Goal: Task Accomplishment & Management: Check status

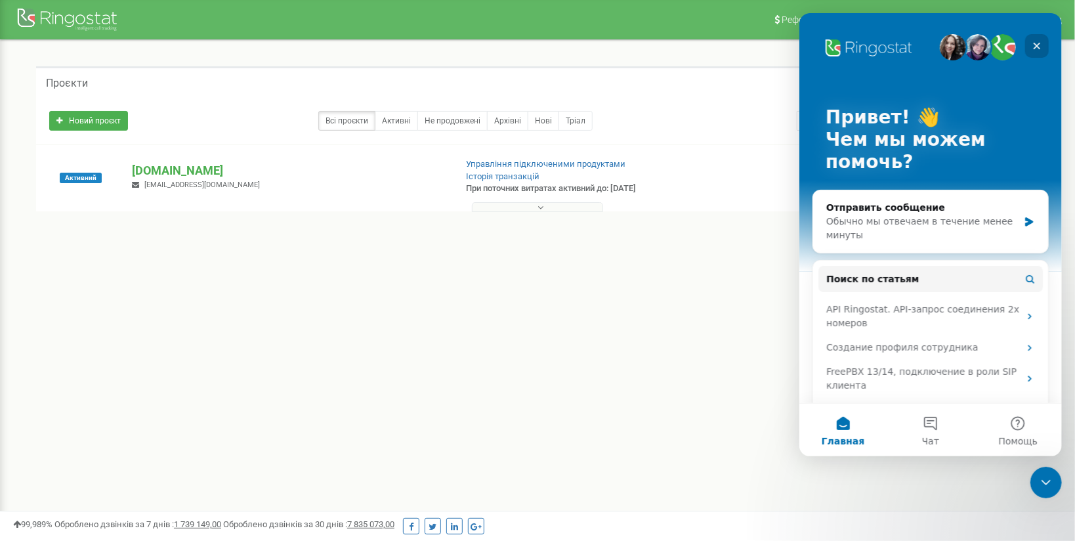
click at [1037, 45] on icon "Закрыть" at bounding box center [1036, 46] width 11 height 11
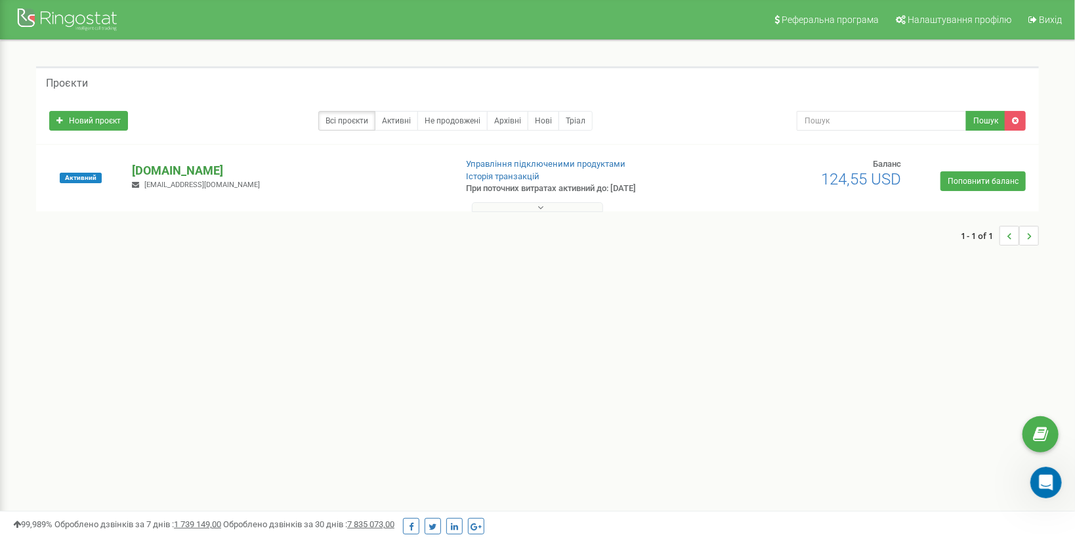
click at [160, 169] on p "[DOMAIN_NAME]" at bounding box center [289, 170] width 313 height 17
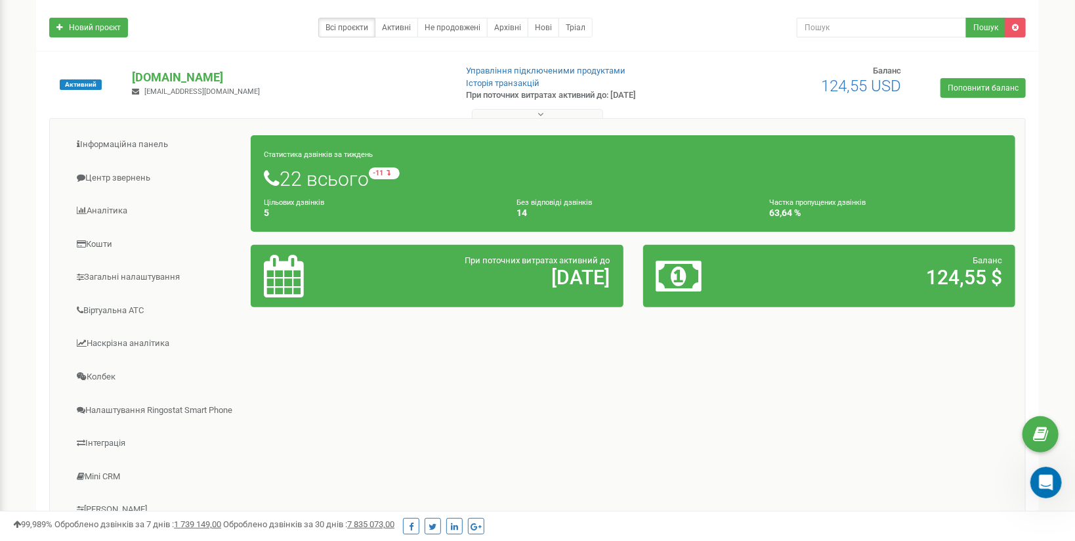
scroll to position [105, 0]
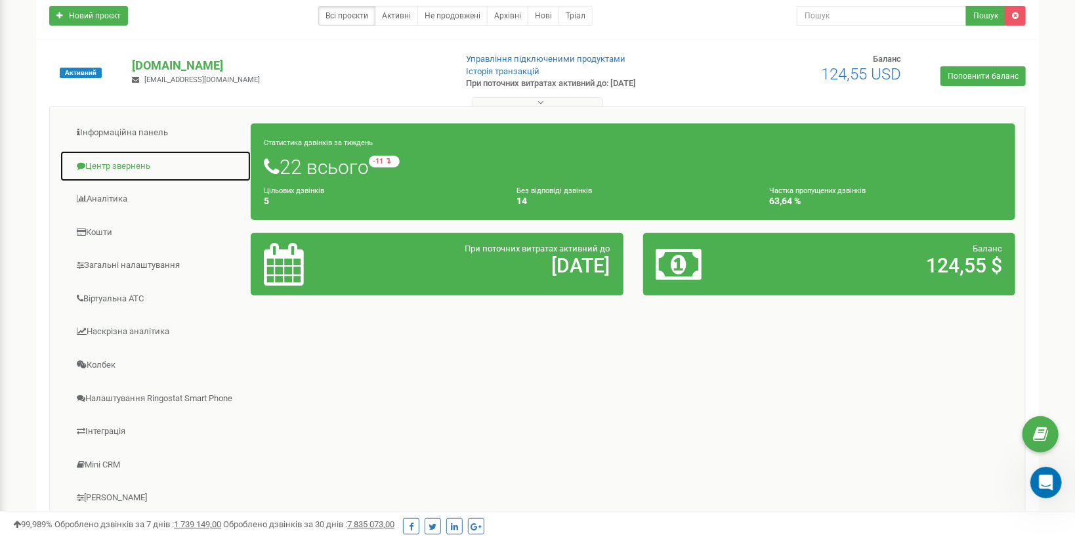
click at [111, 162] on link "Центр звернень" at bounding box center [156, 166] width 192 height 32
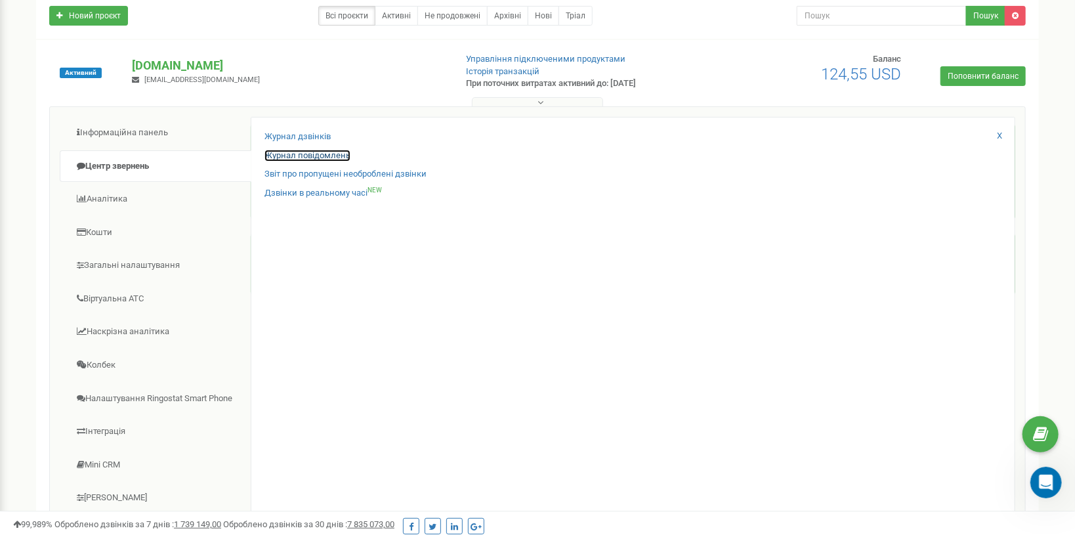
click at [332, 155] on link "Журнал повідомлень" at bounding box center [308, 156] width 86 height 12
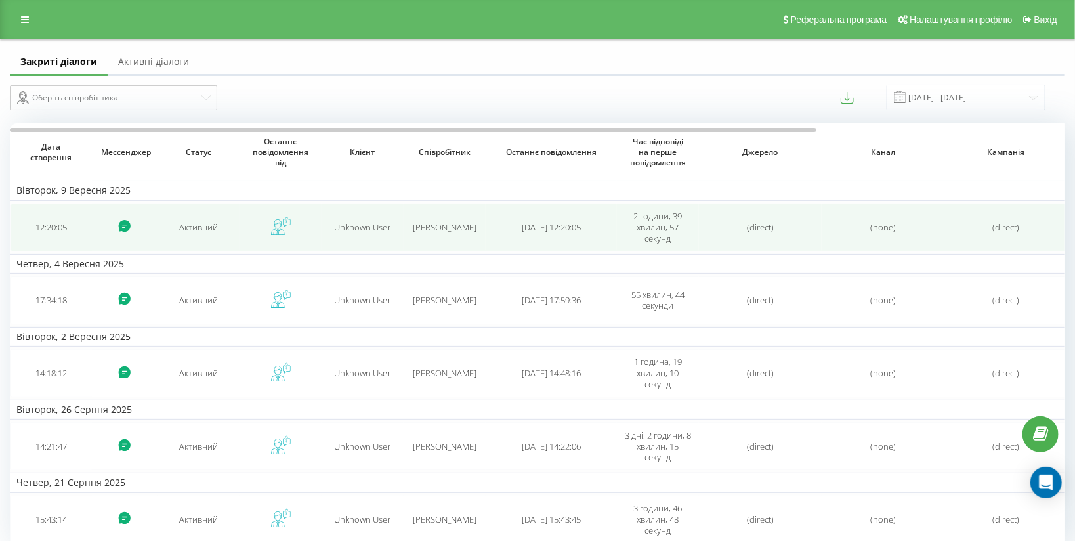
click at [578, 231] on span "2025-09-09 12:20:05" at bounding box center [551, 227] width 59 height 12
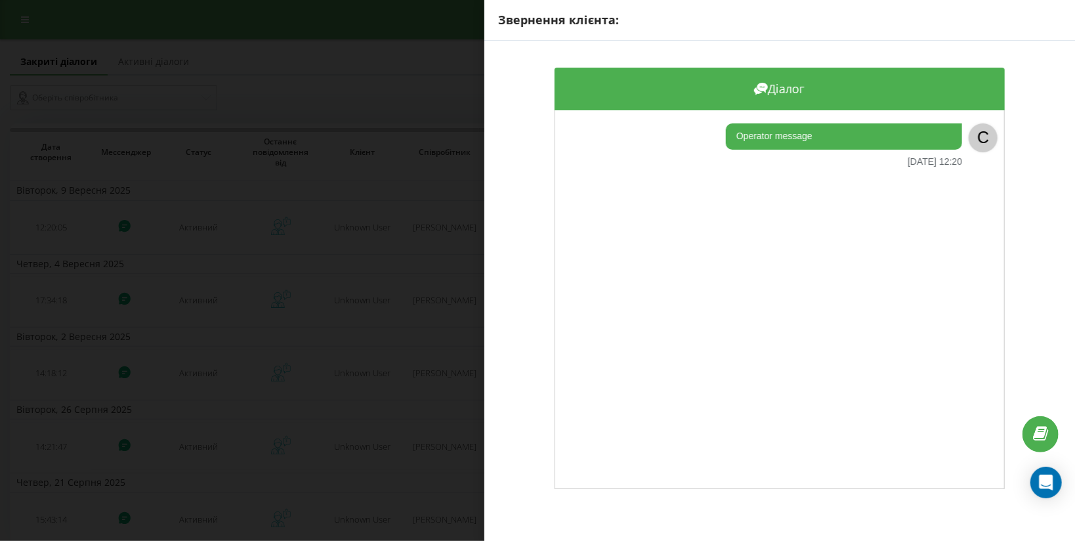
click at [402, 99] on div "Звернення клієнта: Діалог Operator message 09.09.2025 12:20 C" at bounding box center [537, 270] width 1075 height 541
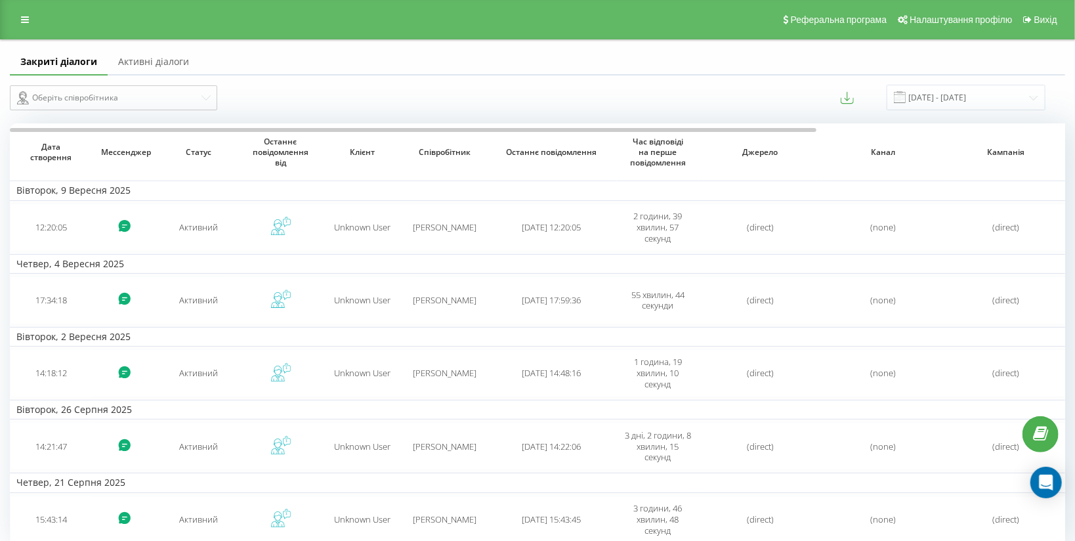
click at [405, 272] on table "Вівторок, 9 Вересня 2025 12:20:05 Активний Unknown User Кубаш Олег 2025-09-09 1…" at bounding box center [700, 334] width 1381 height 422
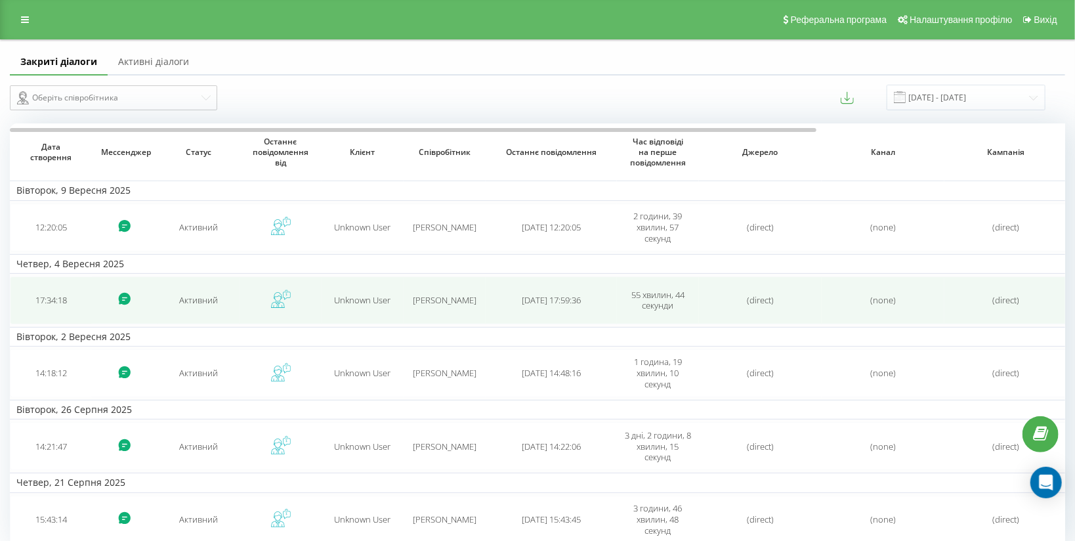
click at [402, 288] on td "Unknown User" at bounding box center [363, 300] width 82 height 48
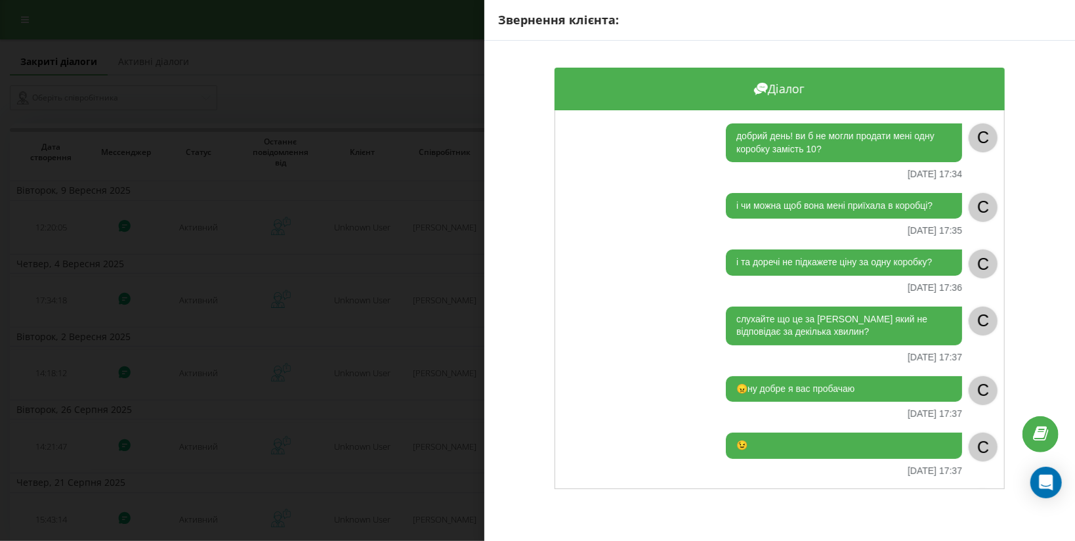
click at [408, 279] on div "Звернення клієнта: Діалог добрий день! ви б не могли продати мені одну коробку …" at bounding box center [537, 270] width 1075 height 541
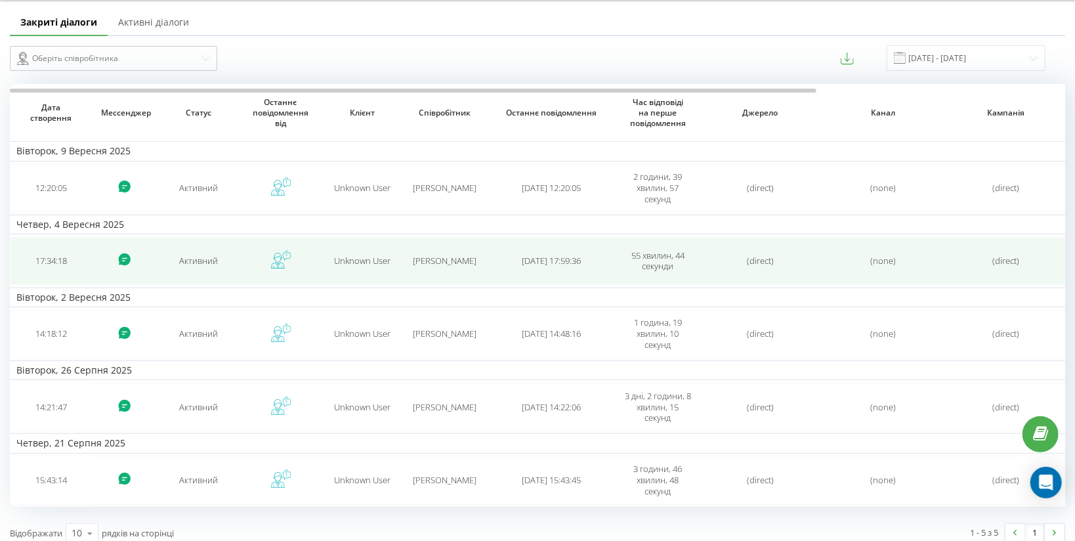
scroll to position [48, 0]
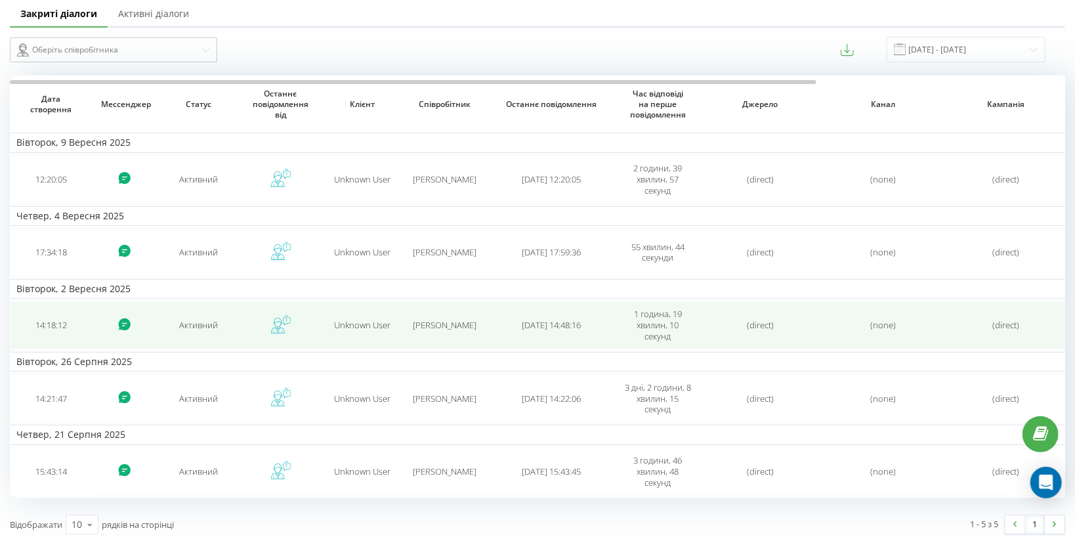
click at [359, 328] on span "Unknown User" at bounding box center [363, 325] width 56 height 12
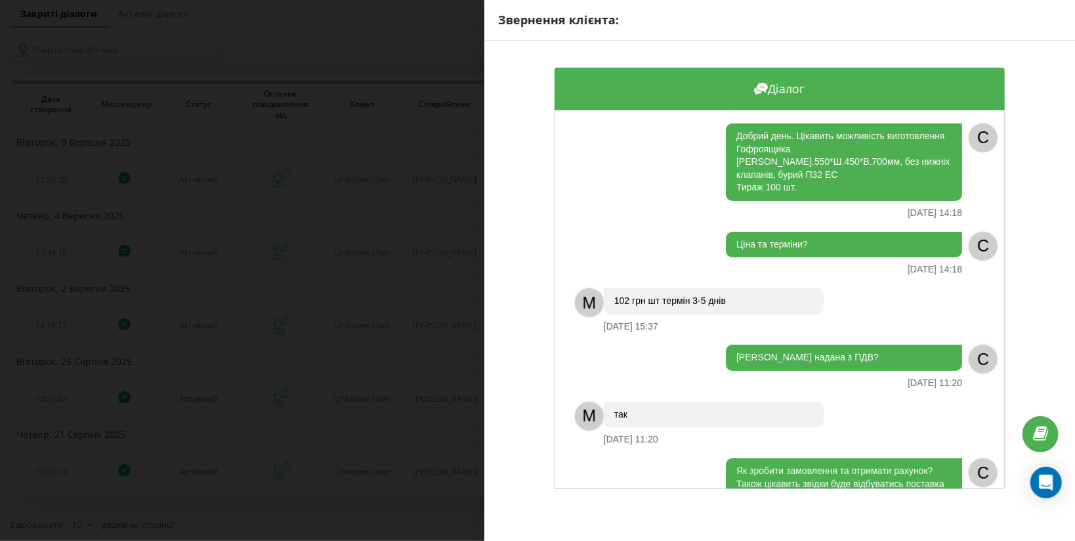
click at [296, 200] on div "Звернення клієнта: Діалог Добрий день. Цікавить можливість виготовлення Гофроящ…" at bounding box center [537, 270] width 1075 height 541
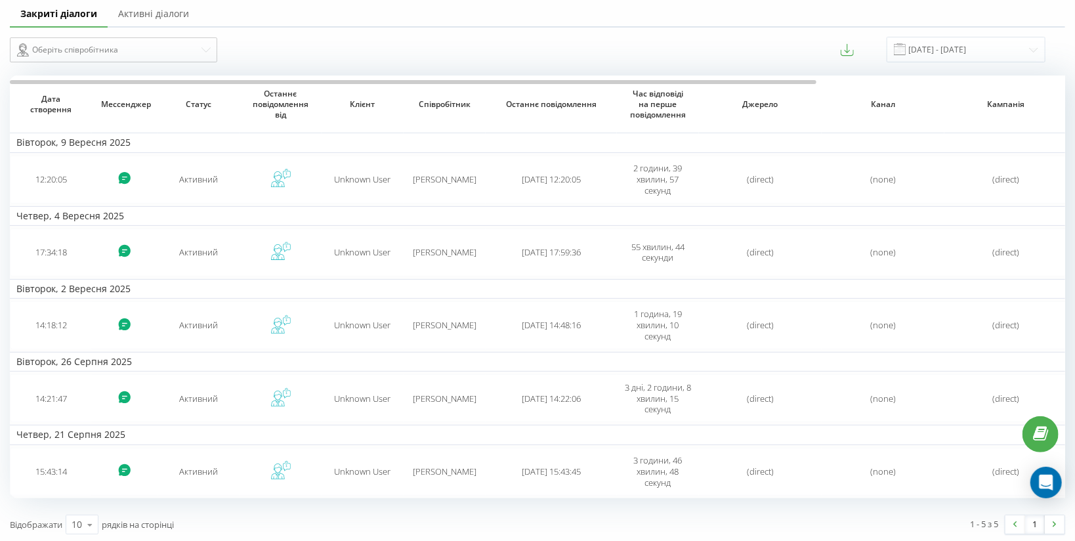
click at [126, 13] on link "Активні діалоги" at bounding box center [154, 14] width 92 height 26
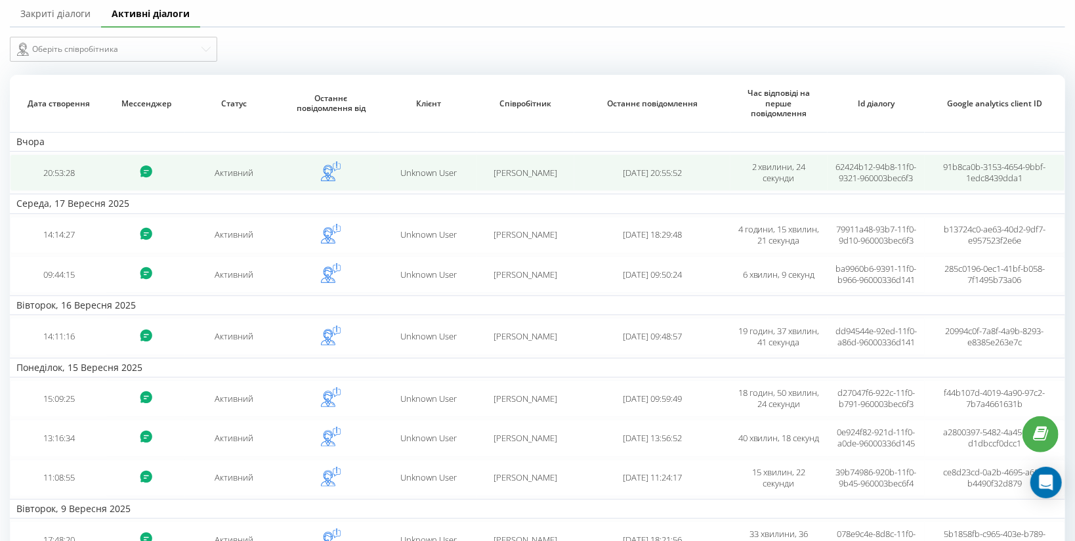
click at [269, 178] on td "Активний" at bounding box center [233, 172] width 97 height 37
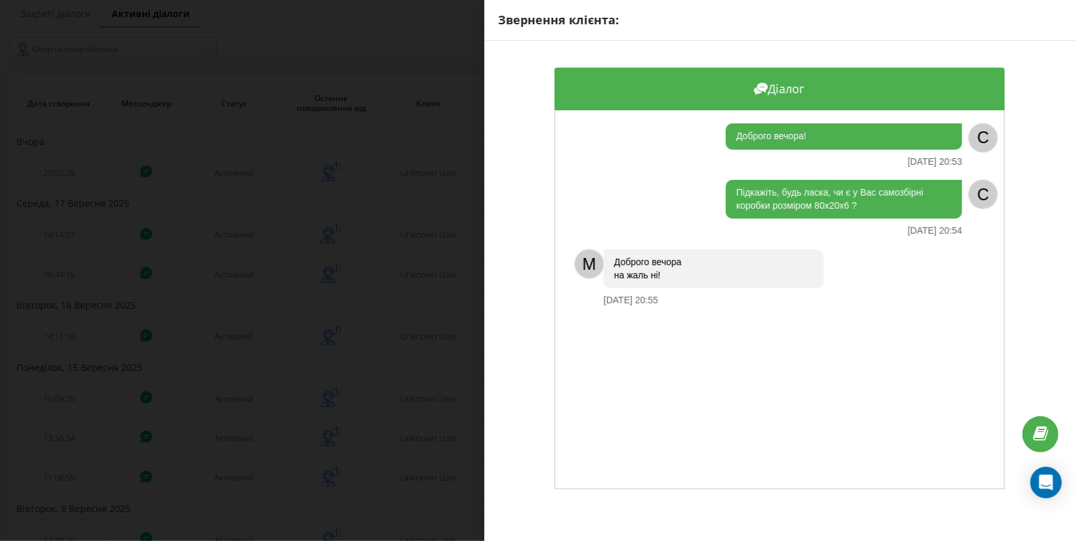
click at [90, 83] on div "Звернення клієнта: Діалог Доброго вечора! 18.09.2025 20:53 C Підкажіть, будь ла…" at bounding box center [537, 270] width 1075 height 541
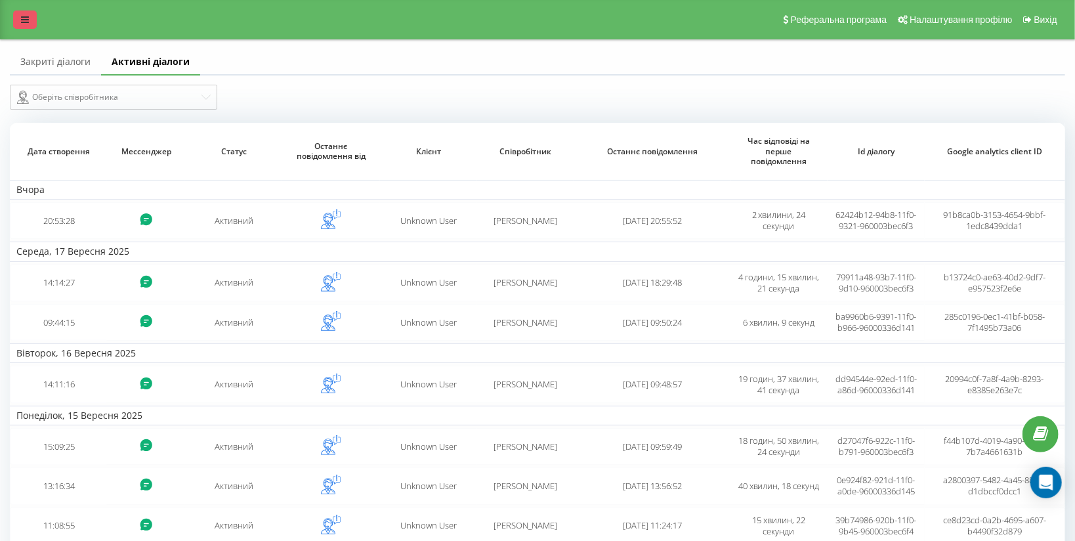
click at [26, 20] on icon at bounding box center [25, 19] width 8 height 9
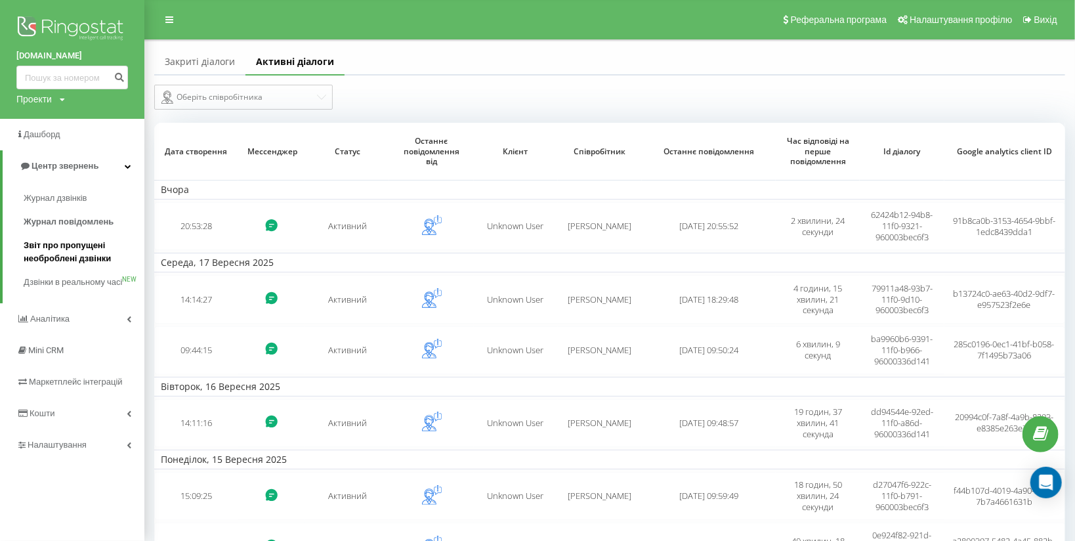
click at [79, 255] on span "Звіт про пропущені необроблені дзвінки" at bounding box center [81, 252] width 114 height 26
